Goal: Navigation & Orientation: Understand site structure

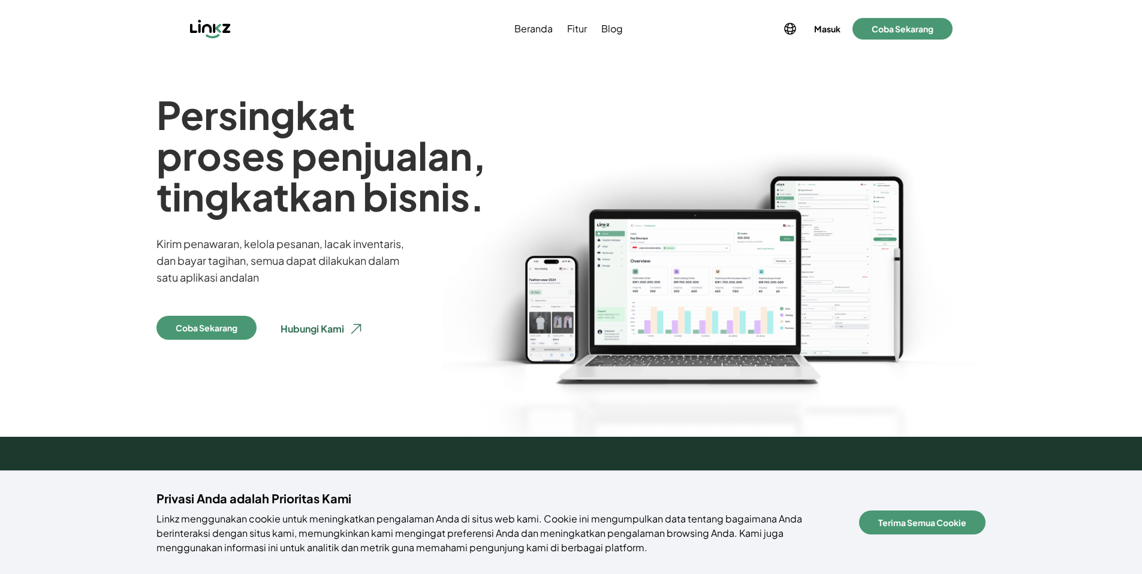
scroll to position [25, 0]
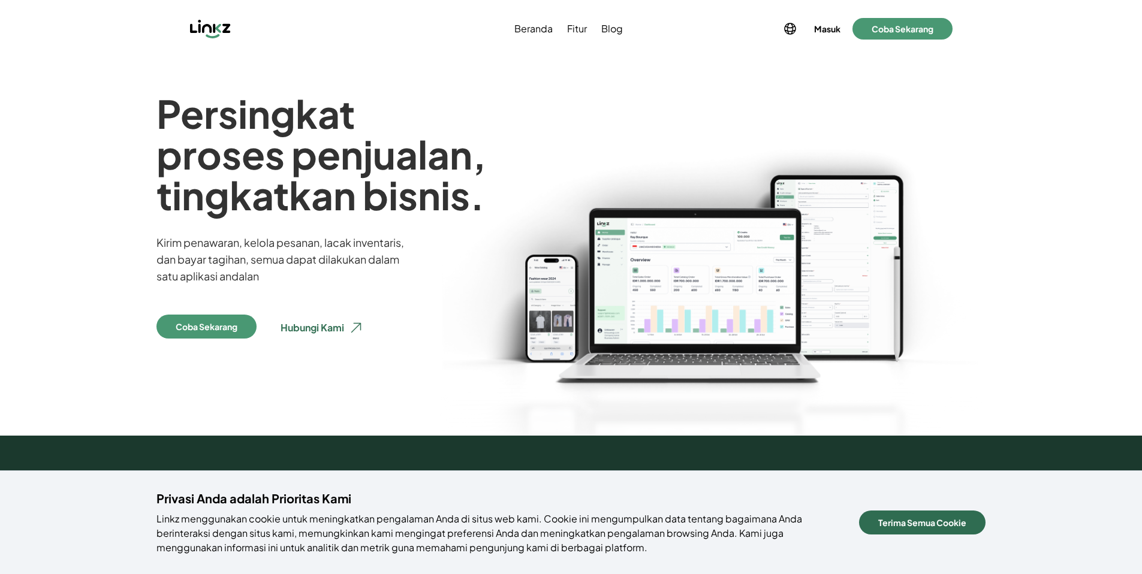
click at [954, 526] on button "Terima Semua Cookie" at bounding box center [922, 523] width 126 height 24
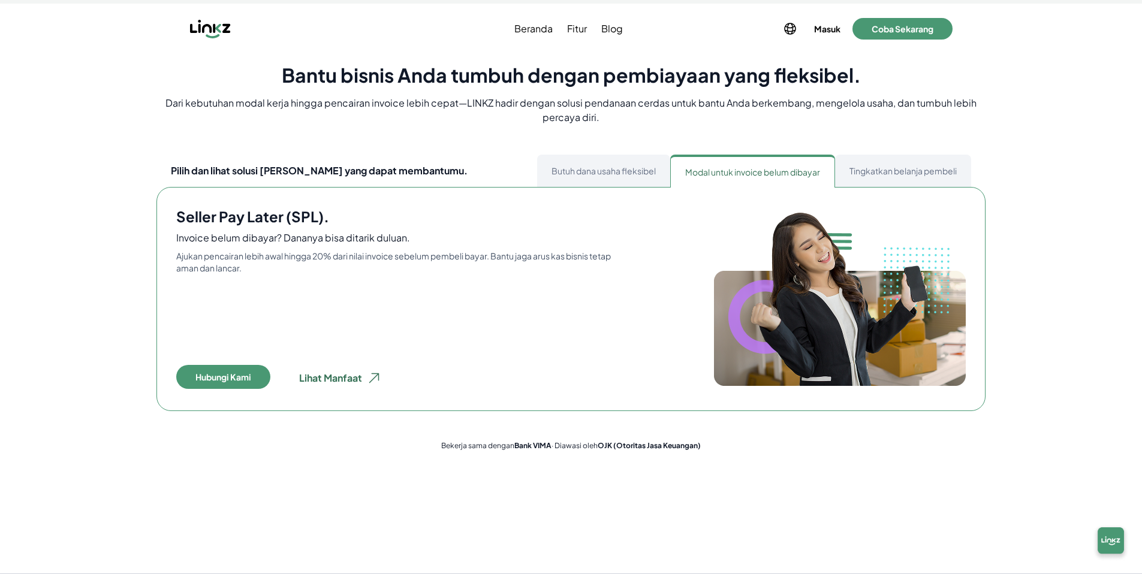
scroll to position [463, 0]
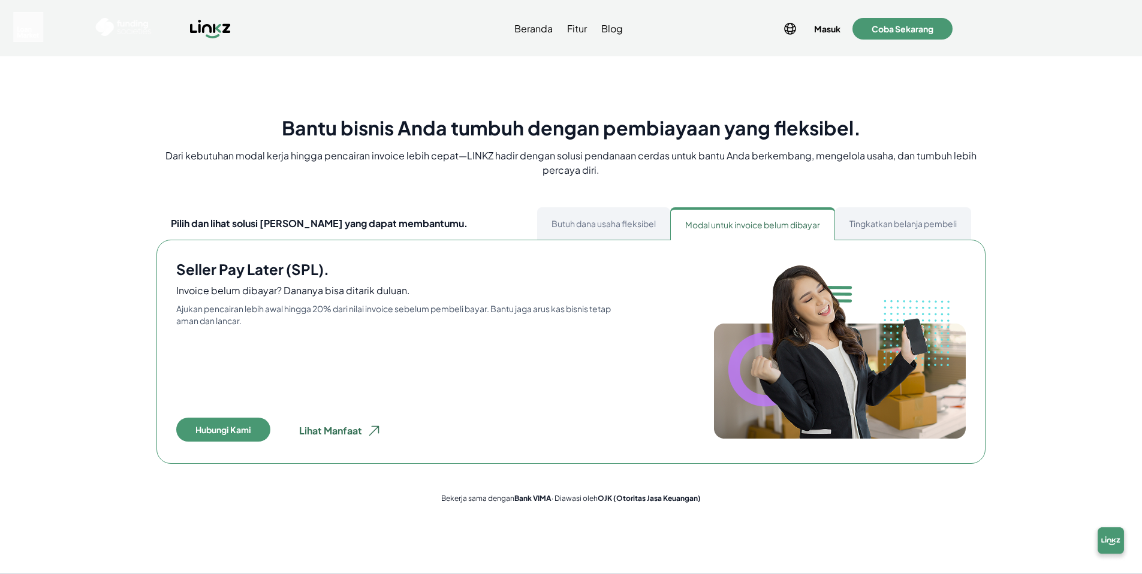
click at [620, 221] on button "Butuh dana usaha fleksibel" at bounding box center [603, 223] width 133 height 32
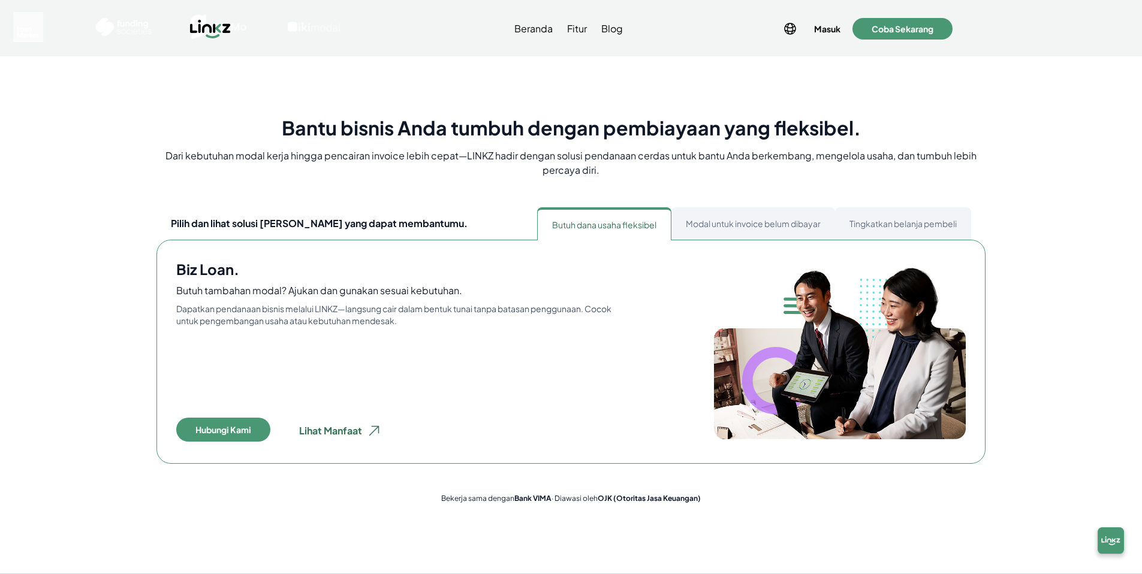
click at [694, 221] on button "Modal untuk invoice belum dibayar" at bounding box center [753, 223] width 164 height 32
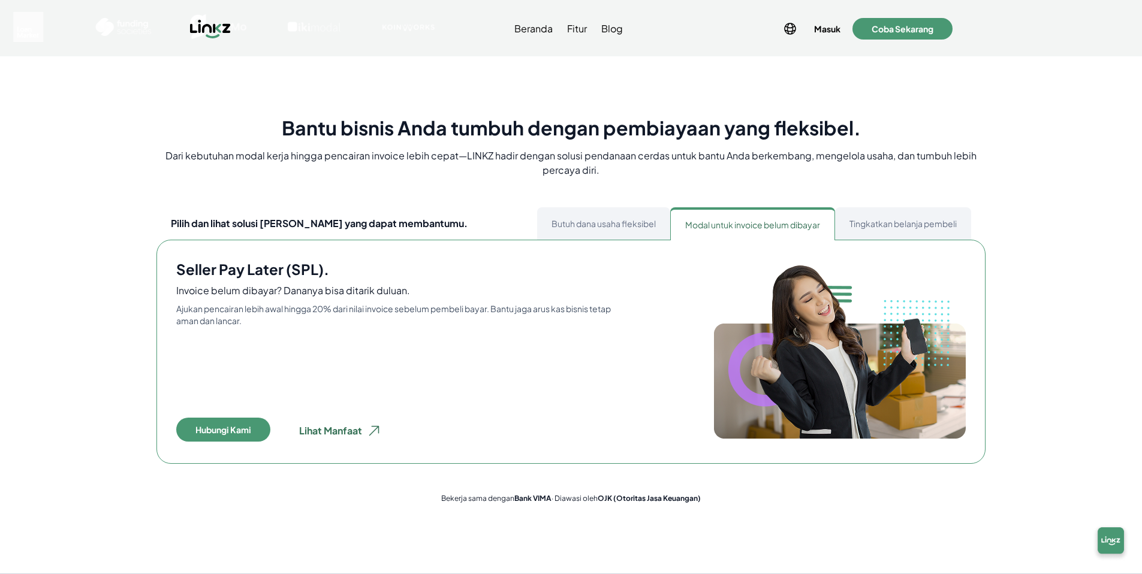
click at [838, 224] on button "Tingkatkan belanja pembeli" at bounding box center [903, 223] width 136 height 32
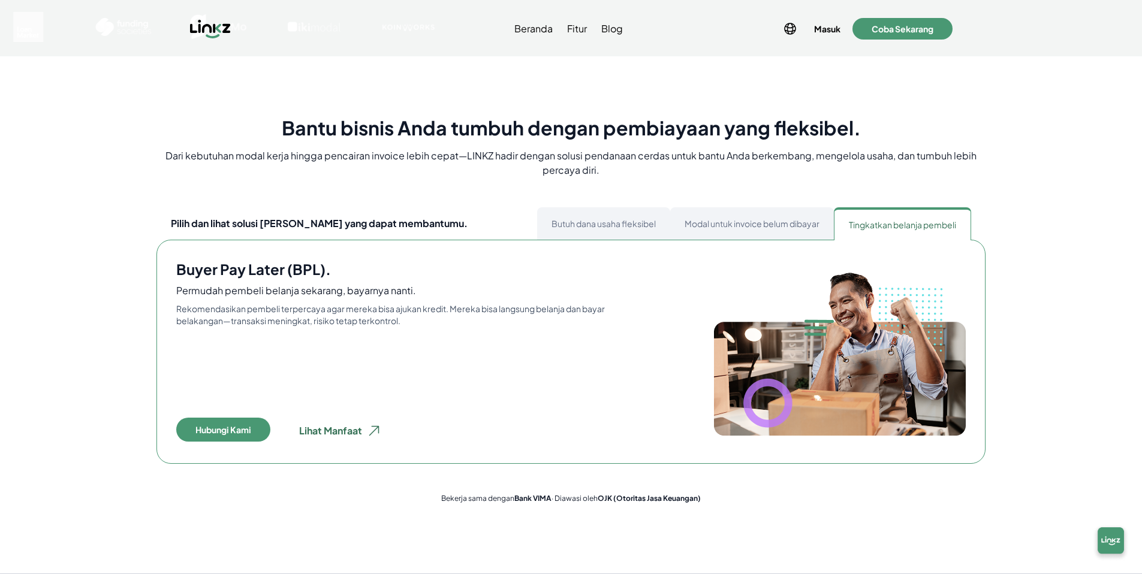
click at [866, 225] on button "Tingkatkan belanja pembeli" at bounding box center [902, 223] width 137 height 32
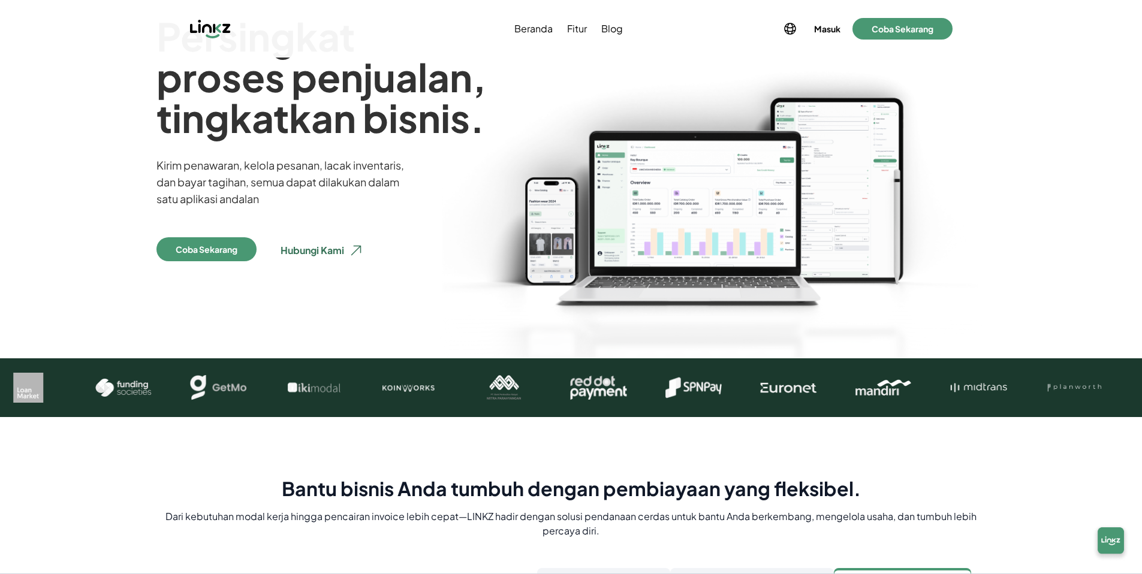
scroll to position [0, 0]
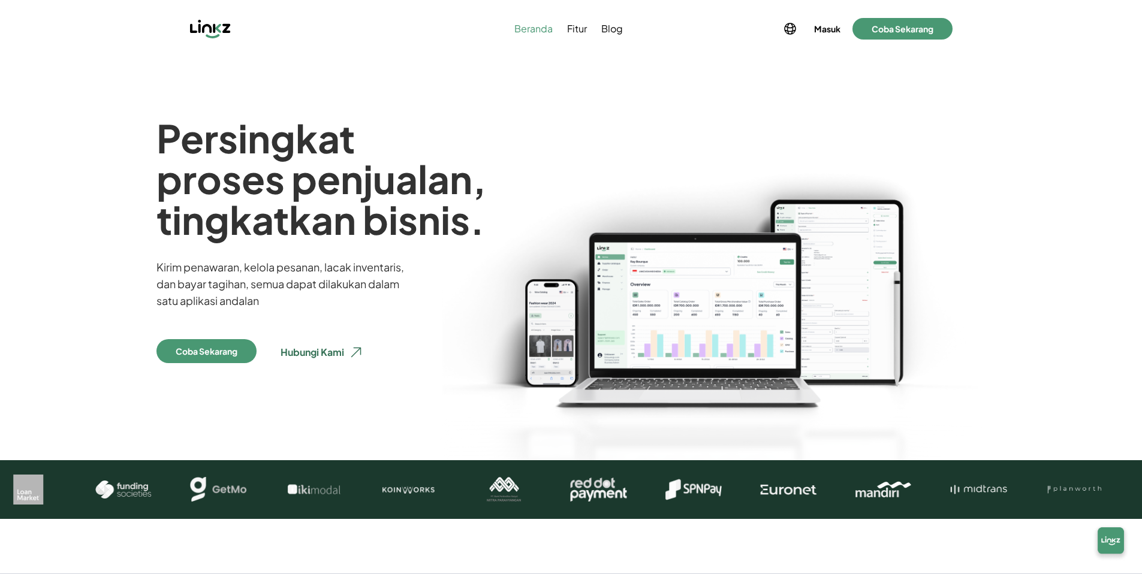
click at [538, 31] on span "Beranda" at bounding box center [533, 29] width 38 height 14
click at [572, 29] on span "Fitur" at bounding box center [577, 29] width 20 height 14
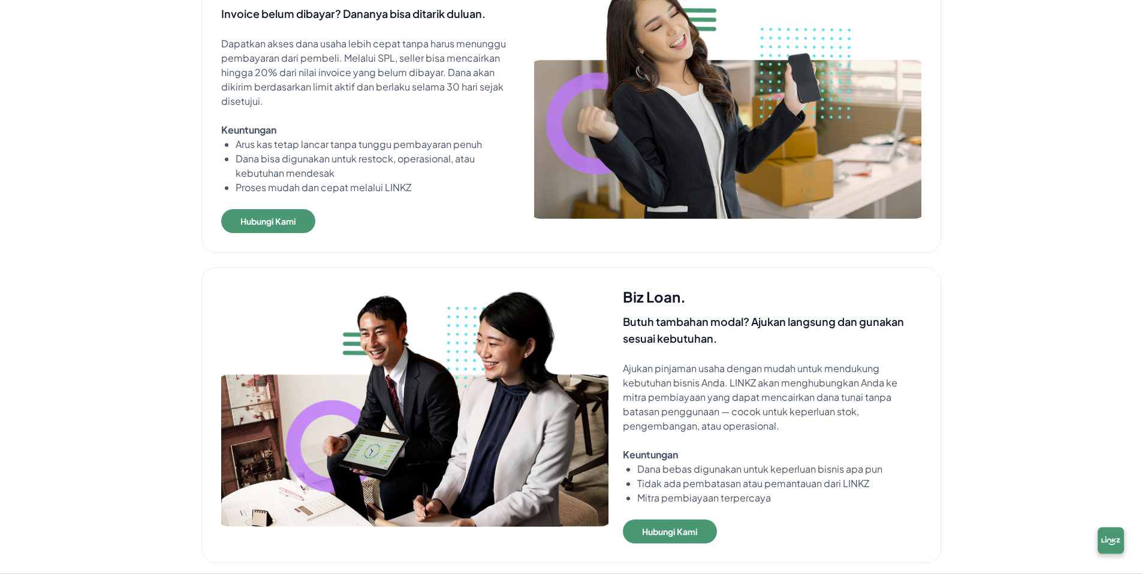
scroll to position [928, 0]
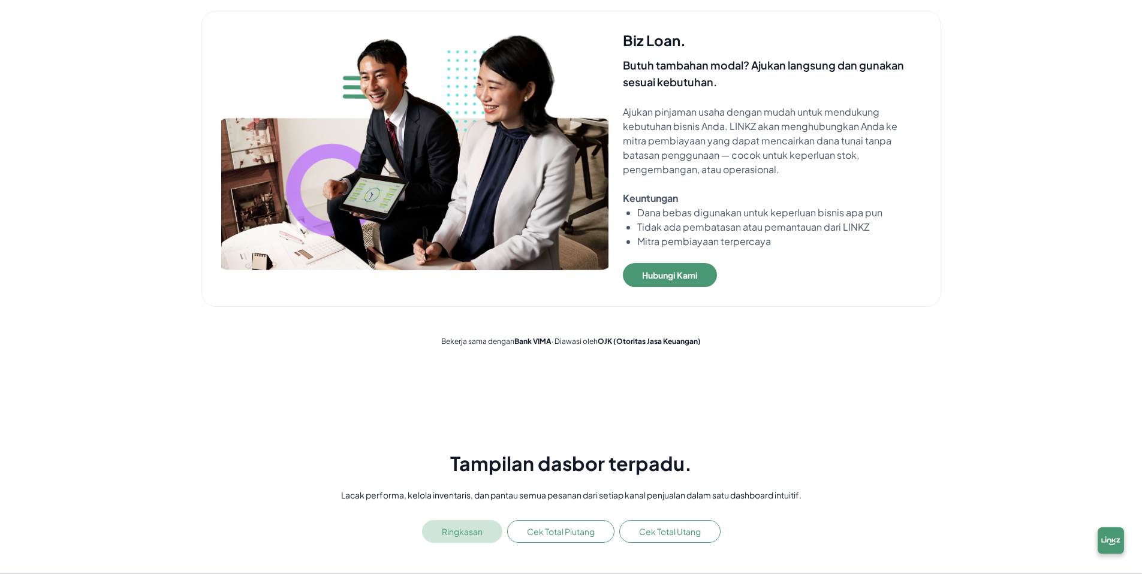
click at [542, 342] on strong "Bank VIMA" at bounding box center [532, 341] width 37 height 9
drag, startPoint x: 516, startPoint y: 342, endPoint x: 553, endPoint y: 345, distance: 36.7
click at [553, 345] on p "Bekerja sama dengan Bank [PERSON_NAME]awasi oleh [PERSON_NAME] (Otoritas Jasa K…" at bounding box center [571, 342] width 1022 height 10
copy p "Bank VIMA"
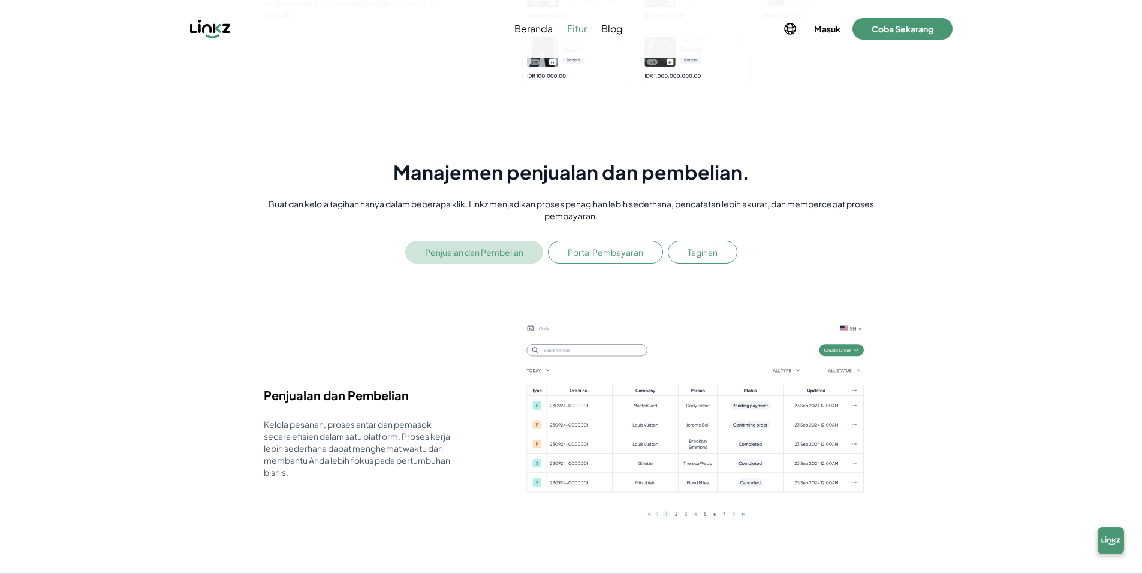
scroll to position [0, 0]
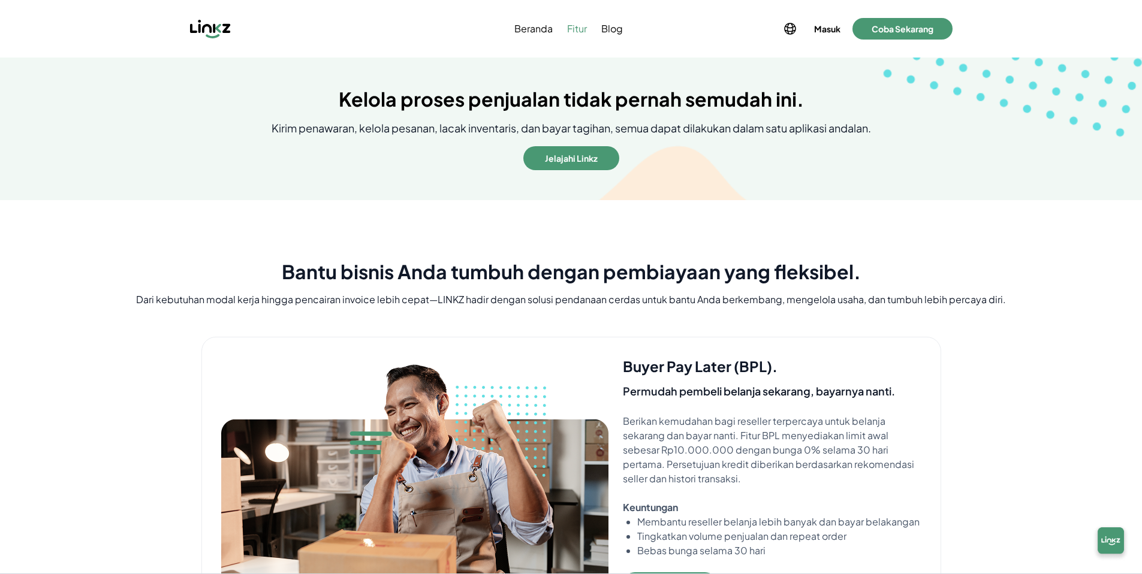
click at [456, 125] on p "Kirim penawaran, kelola pesanan, lacak inventaris, dan bayar tagihan, semua dap…" at bounding box center [570, 128] width 599 height 17
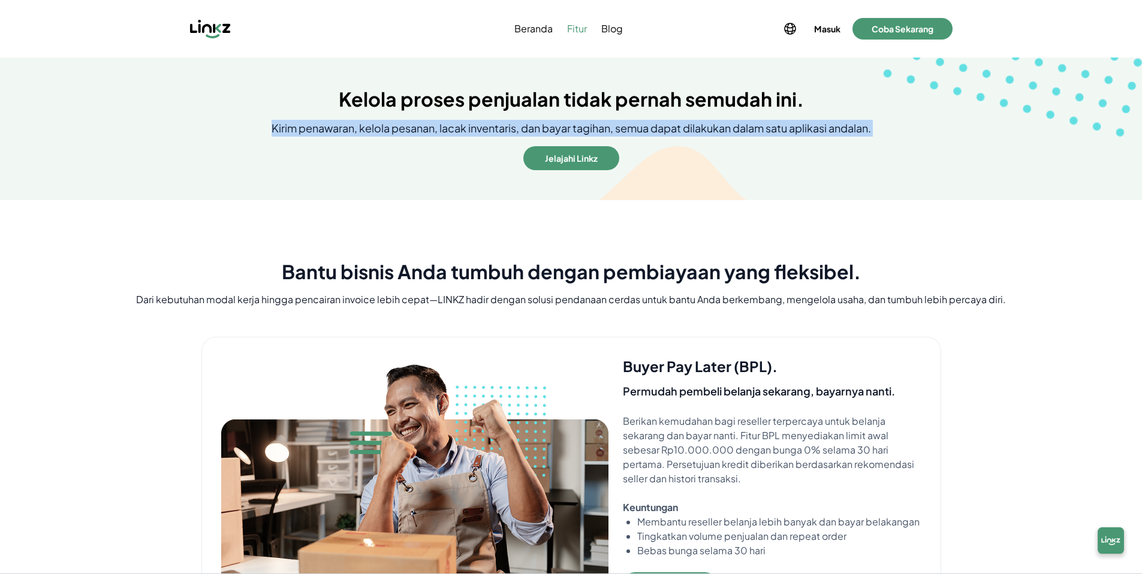
click at [456, 125] on p "Kirim penawaran, kelola pesanan, lacak inventaris, dan bayar tagihan, semua dap…" at bounding box center [570, 128] width 599 height 17
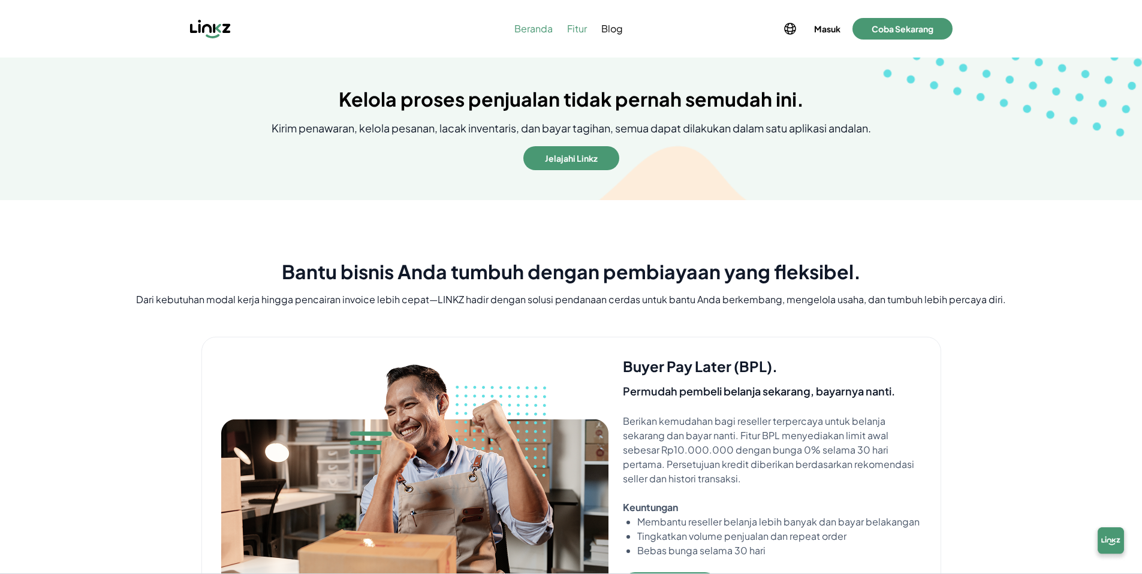
click at [518, 31] on span "Beranda" at bounding box center [533, 29] width 38 height 14
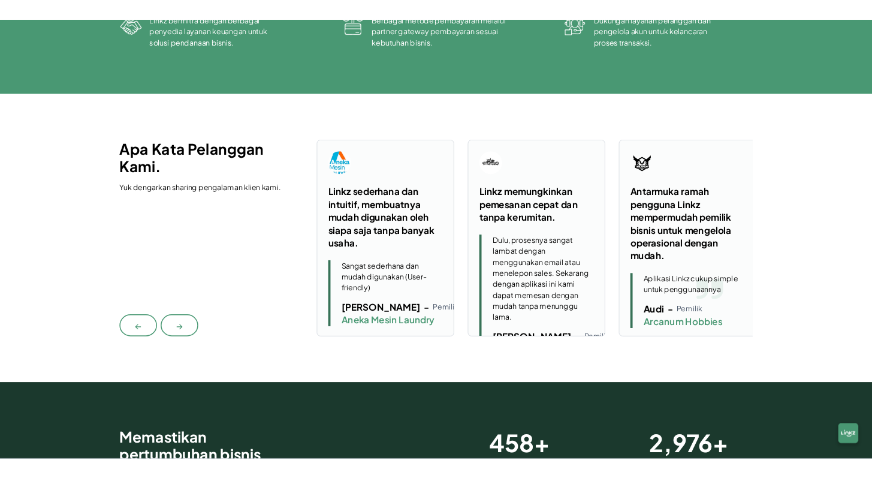
scroll to position [2954, 0]
